Goal: Task Accomplishment & Management: Manage account settings

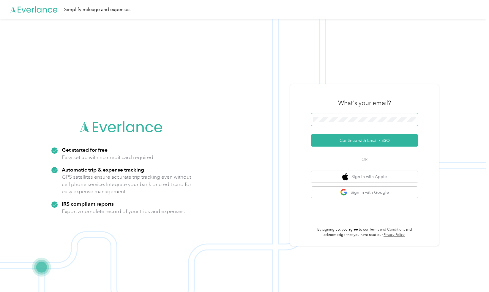
click at [335, 116] on span at bounding box center [364, 119] width 107 height 12
click at [339, 139] on button "Continue with Email / SSO" at bounding box center [364, 140] width 107 height 12
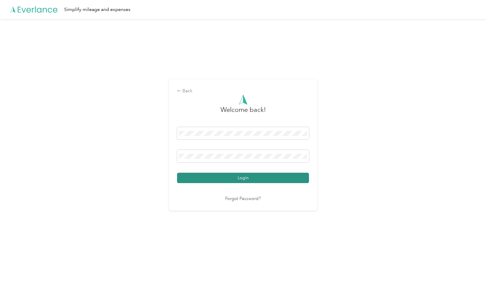
click at [241, 178] on button "Login" at bounding box center [243, 178] width 132 height 10
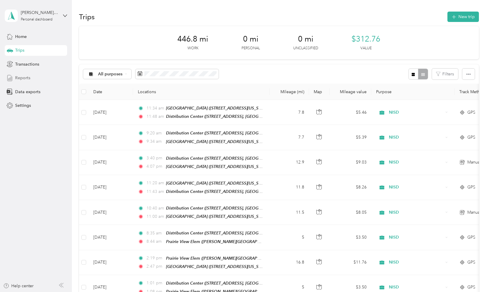
click at [23, 78] on span "Reports" at bounding box center [22, 78] width 15 height 6
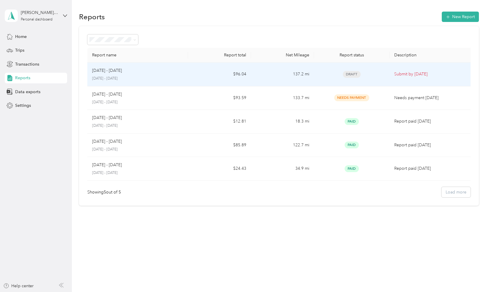
click at [411, 74] on p "Submit by [DATE]" at bounding box center [431, 74] width 74 height 7
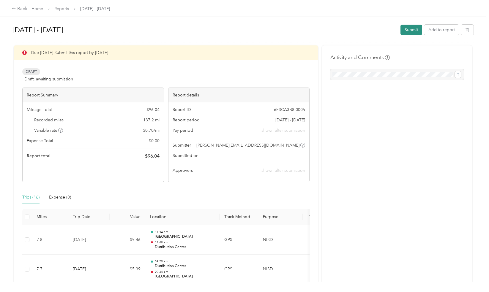
click at [409, 30] on button "Submit" at bounding box center [411, 30] width 22 height 10
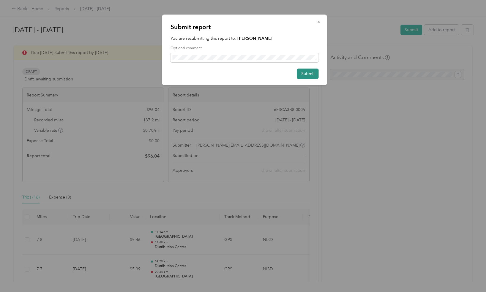
click at [311, 76] on button "Submit" at bounding box center [308, 74] width 22 height 10
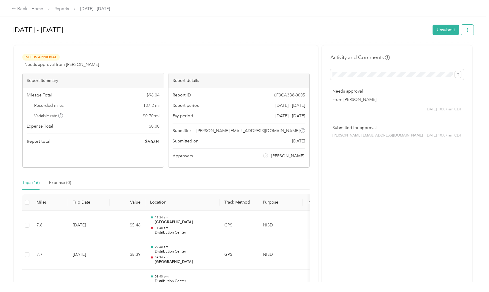
click at [466, 33] on button "button" at bounding box center [467, 30] width 12 height 10
click at [467, 33] on button "button" at bounding box center [467, 30] width 12 height 10
click at [38, 10] on link "Home" at bounding box center [37, 8] width 12 height 5
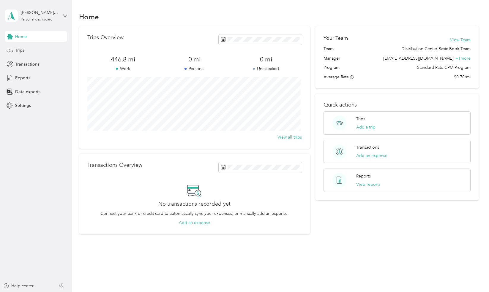
click at [22, 51] on span "Trips" at bounding box center [19, 50] width 9 height 6
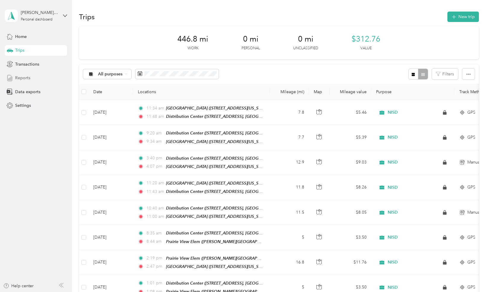
click at [26, 79] on span "Reports" at bounding box center [22, 78] width 15 height 6
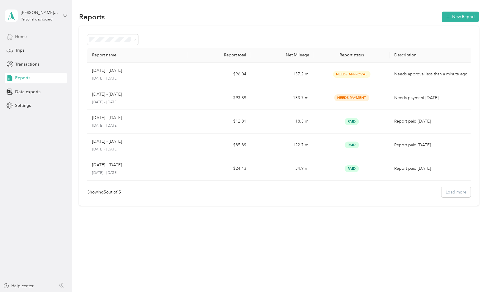
click at [21, 37] on span "Home" at bounding box center [21, 37] width 12 height 6
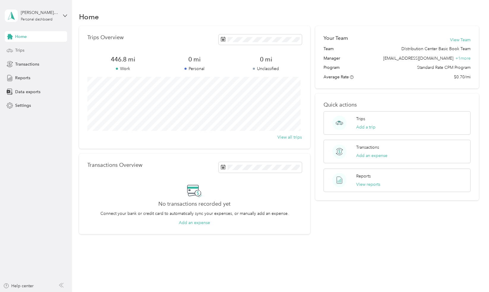
click at [25, 51] on div "Trips" at bounding box center [36, 50] width 62 height 11
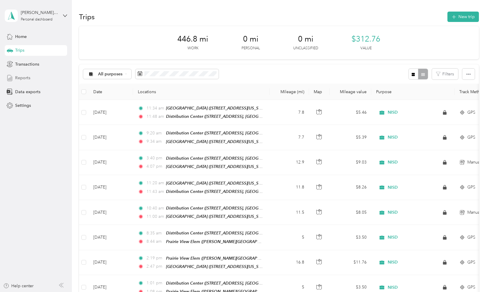
click at [29, 79] on span "Reports" at bounding box center [22, 78] width 15 height 6
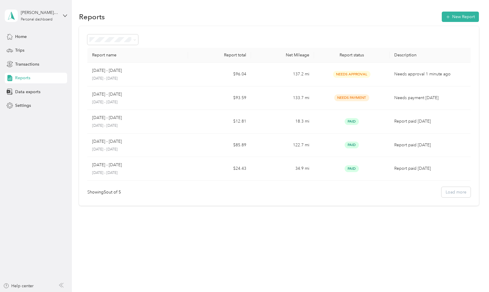
click at [62, 17] on div "[PERSON_NAME][EMAIL_ADDRESS][DOMAIN_NAME] Personal dashboard" at bounding box center [36, 15] width 62 height 21
click at [55, 49] on div "Log out" at bounding box center [84, 47] width 150 height 10
